Goal: Check status: Check status

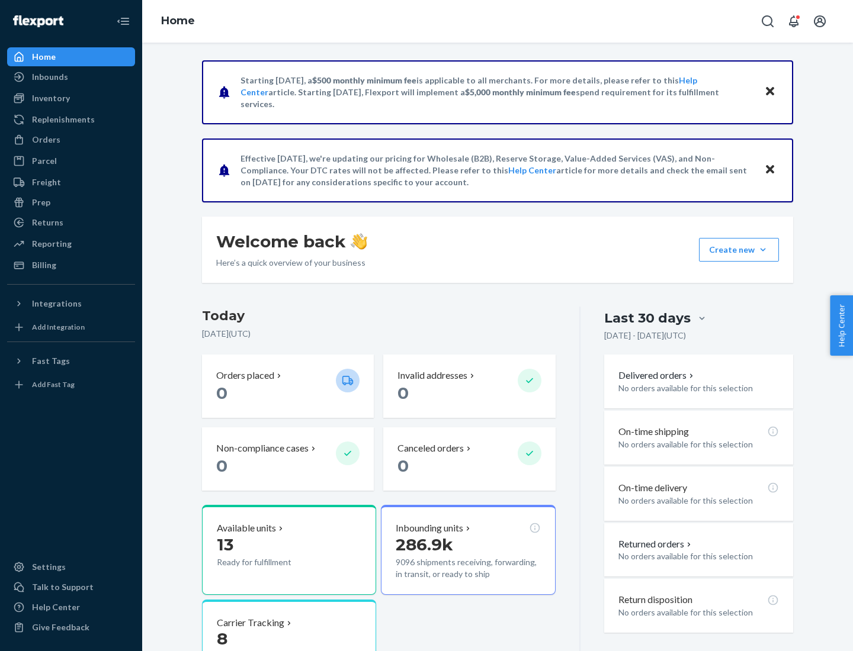
click at [763, 250] on button "Create new Create new inbound Create new order Create new product" at bounding box center [739, 250] width 80 height 24
click at [40, 202] on div "Prep" at bounding box center [41, 203] width 18 height 12
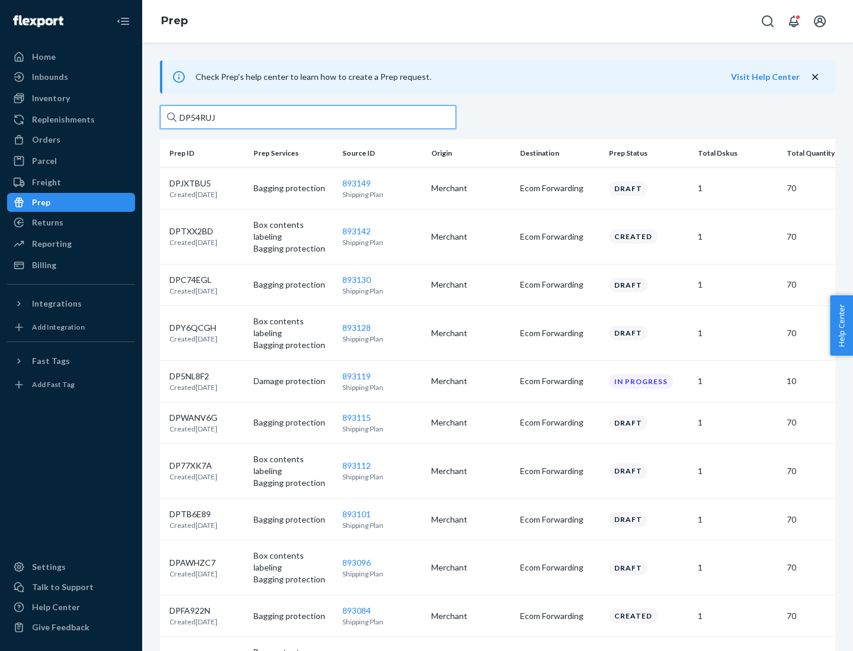
type input "DP54RUJL"
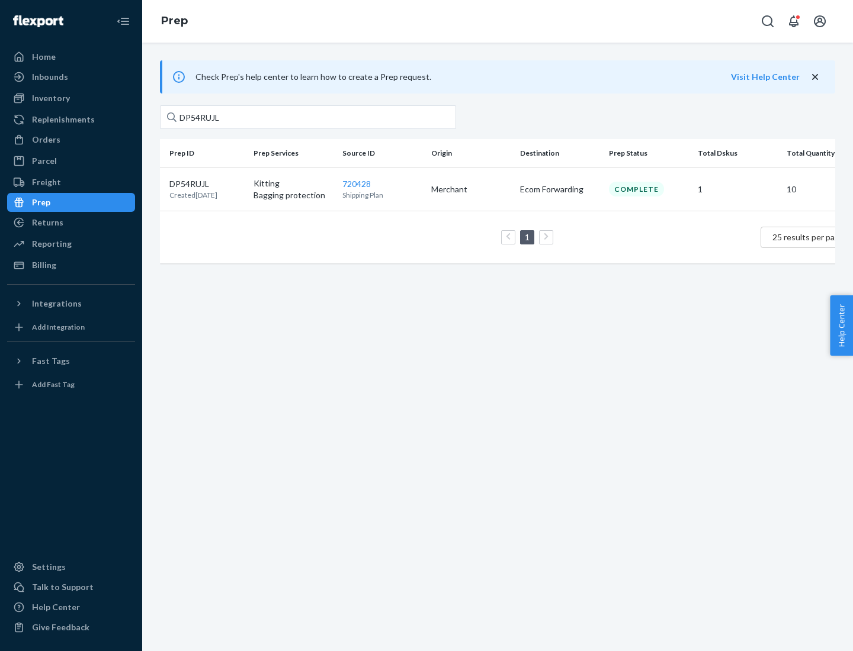
click at [207, 183] on p "DP54RUJL" at bounding box center [193, 184] width 48 height 12
